Goal: Transaction & Acquisition: Purchase product/service

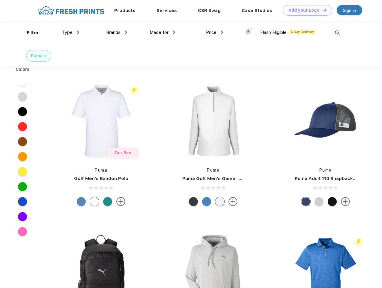
click at [305, 10] on link "Add your Logo Design Tool" at bounding box center [307, 10] width 49 height 10
click at [0, 0] on div "Design Tool" at bounding box center [0, 0] width 0 height 0
click at [322, 10] on link "Add your Logo Design Tool" at bounding box center [307, 10] width 49 height 10
click at [29, 33] on div "Filter" at bounding box center [33, 32] width 12 height 7
click at [71, 32] on span "Type" at bounding box center [67, 32] width 10 height 5
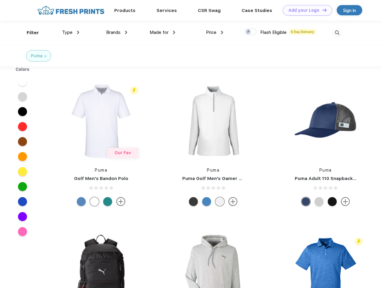
click at [117, 32] on span "Brands" at bounding box center [113, 32] width 14 height 5
click at [163, 32] on span "Made for" at bounding box center [159, 32] width 19 height 5
click at [215, 32] on span "Price" at bounding box center [211, 32] width 10 height 5
click at [251, 32] on div at bounding box center [251, 31] width 12 height 7
click at [249, 32] on input "checkbox" at bounding box center [247, 30] width 4 height 4
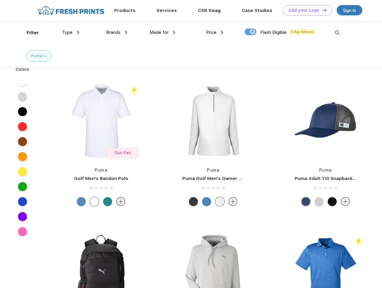
click at [337, 33] on img at bounding box center [337, 33] width 10 height 10
